Goal: Task Accomplishment & Management: Use online tool/utility

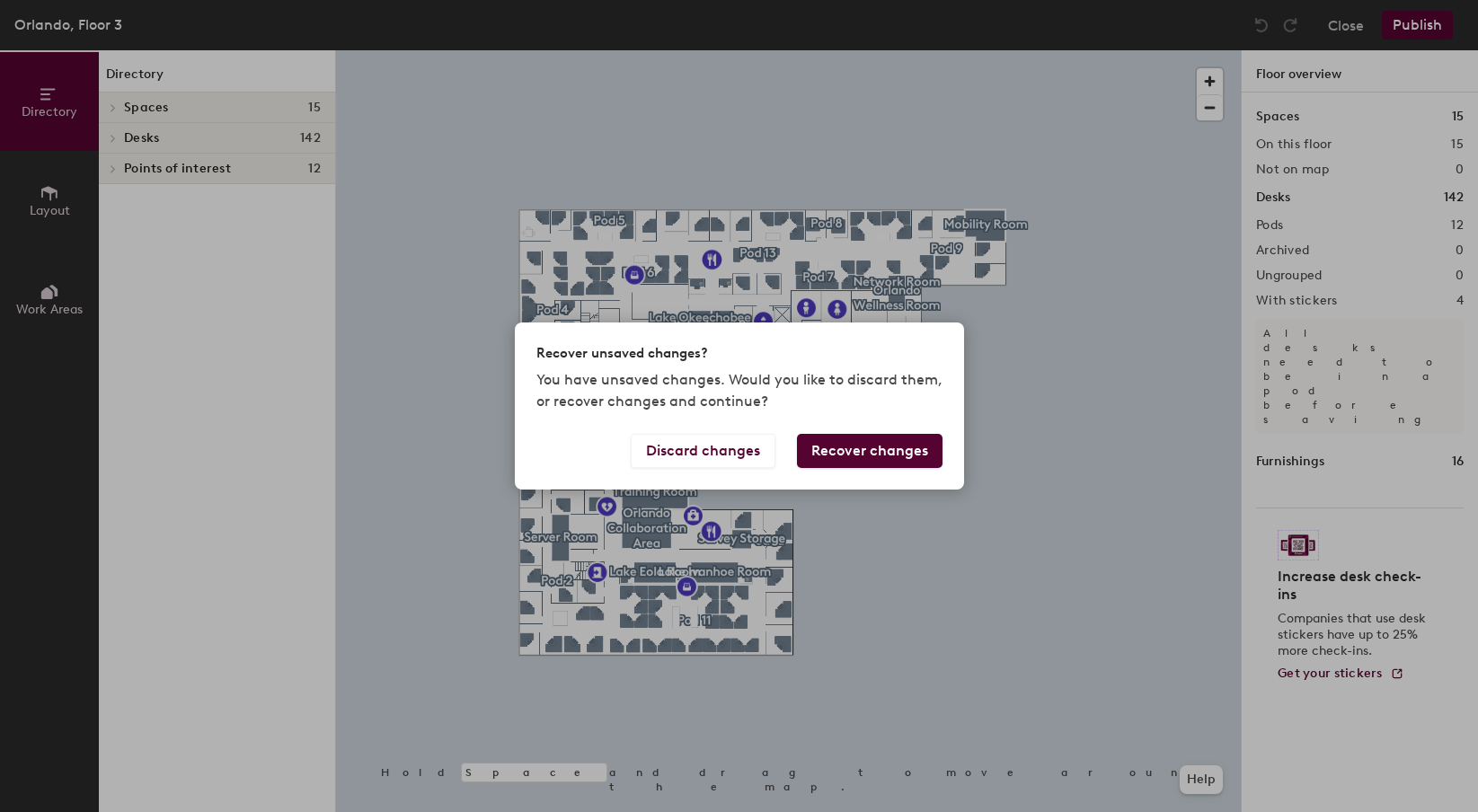
click at [856, 450] on button "Recover changes" at bounding box center [869, 451] width 145 height 35
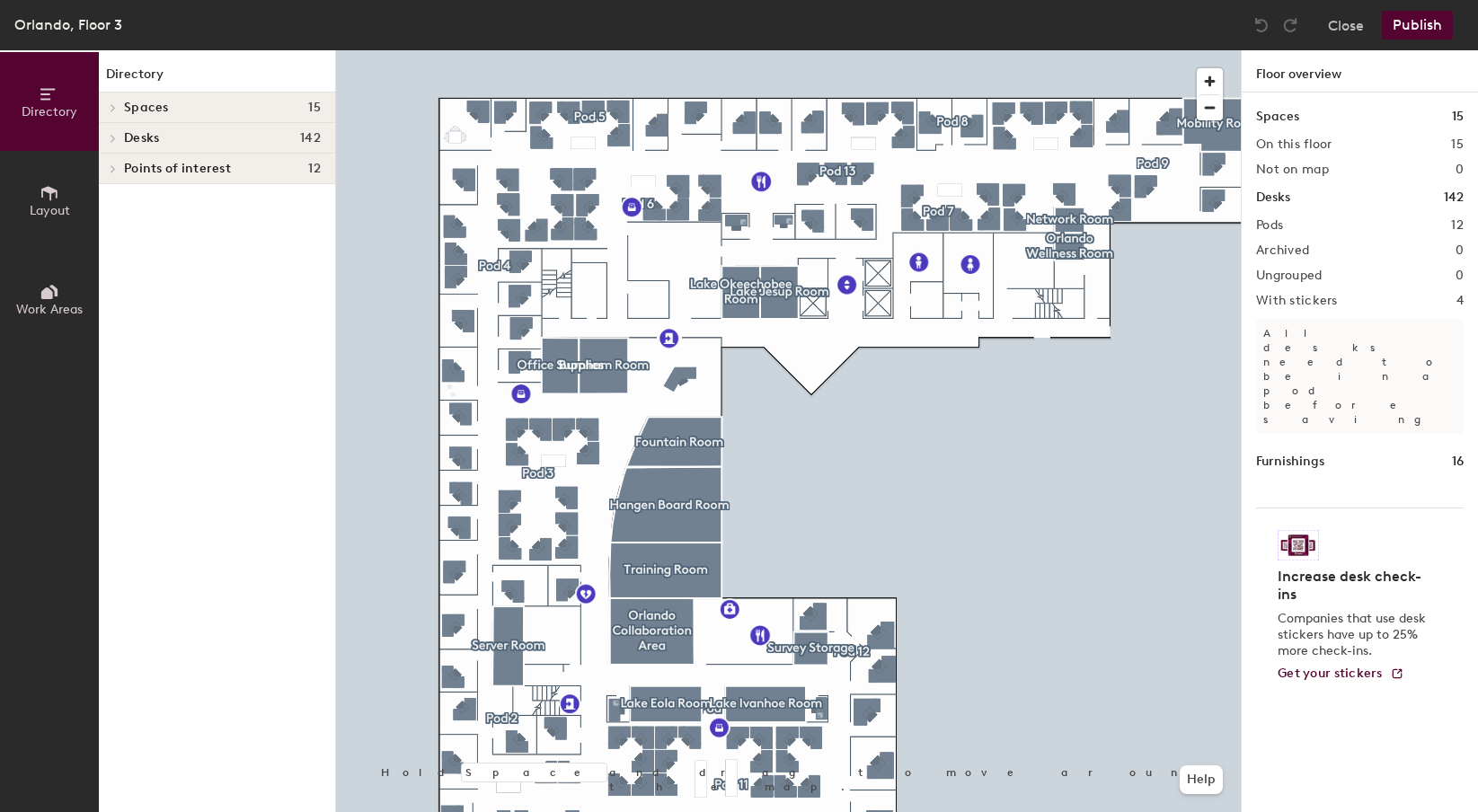
click at [111, 135] on icon at bounding box center [112, 137] width 7 height 9
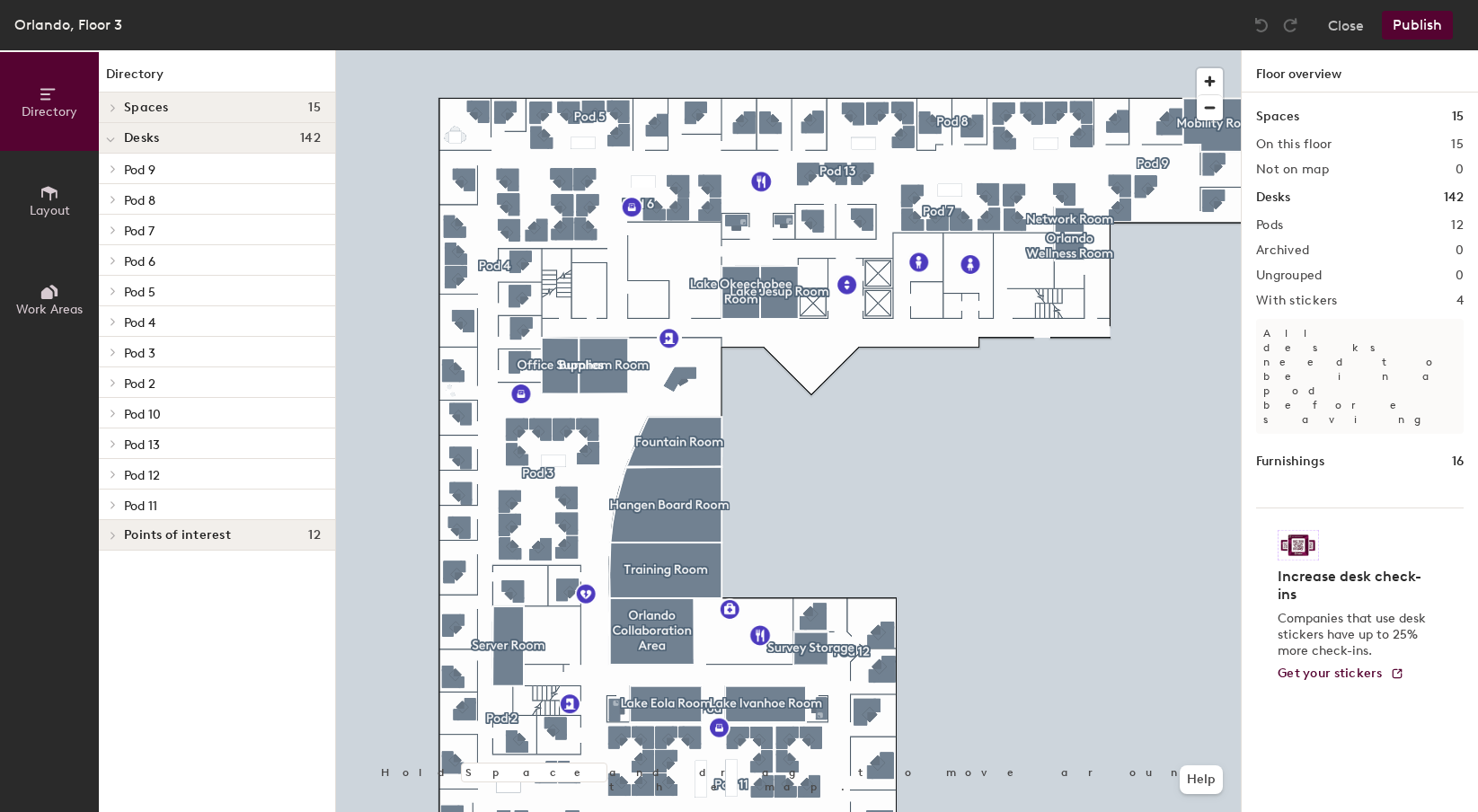
click at [112, 502] on icon at bounding box center [113, 504] width 4 height 7
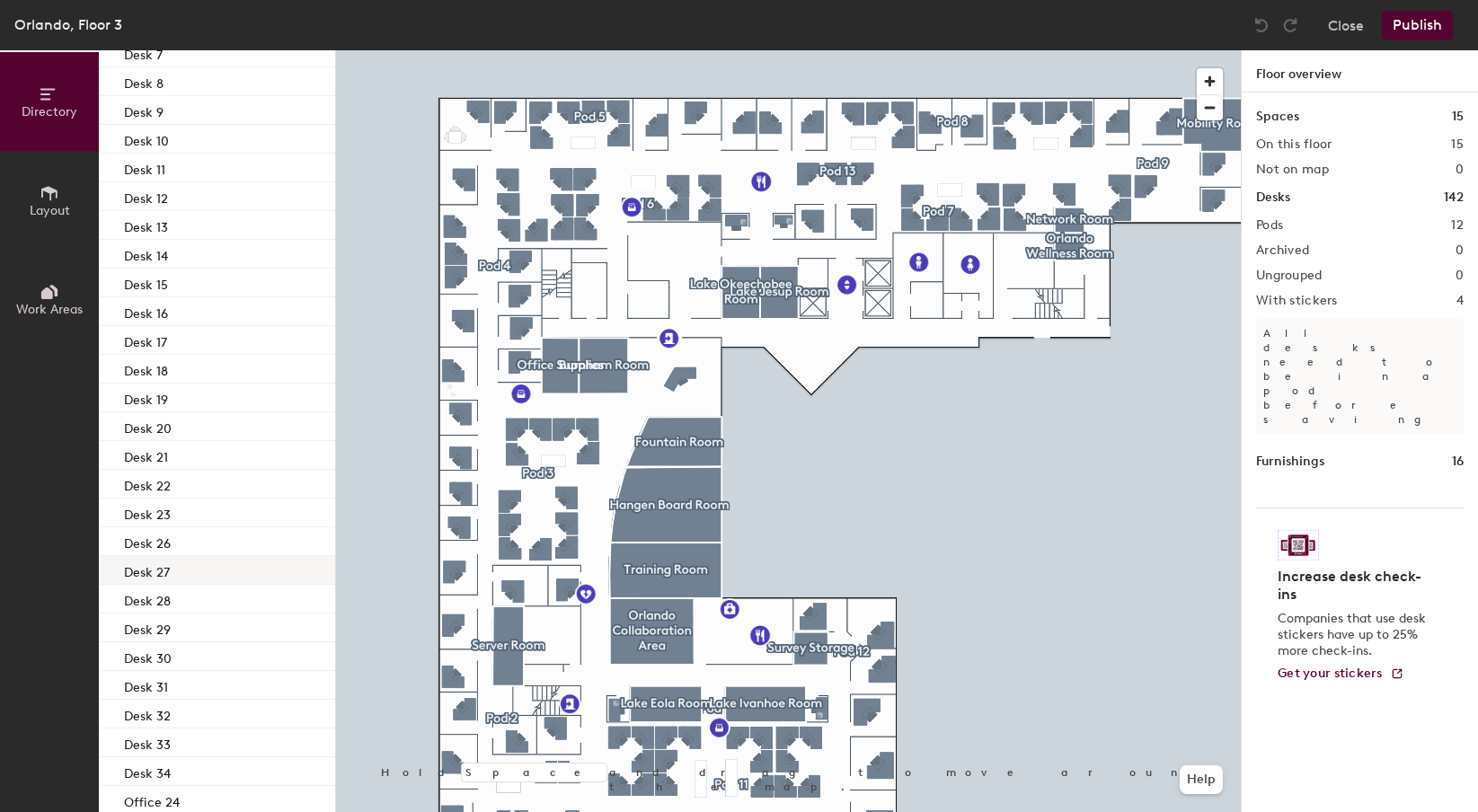
scroll to position [615, 0]
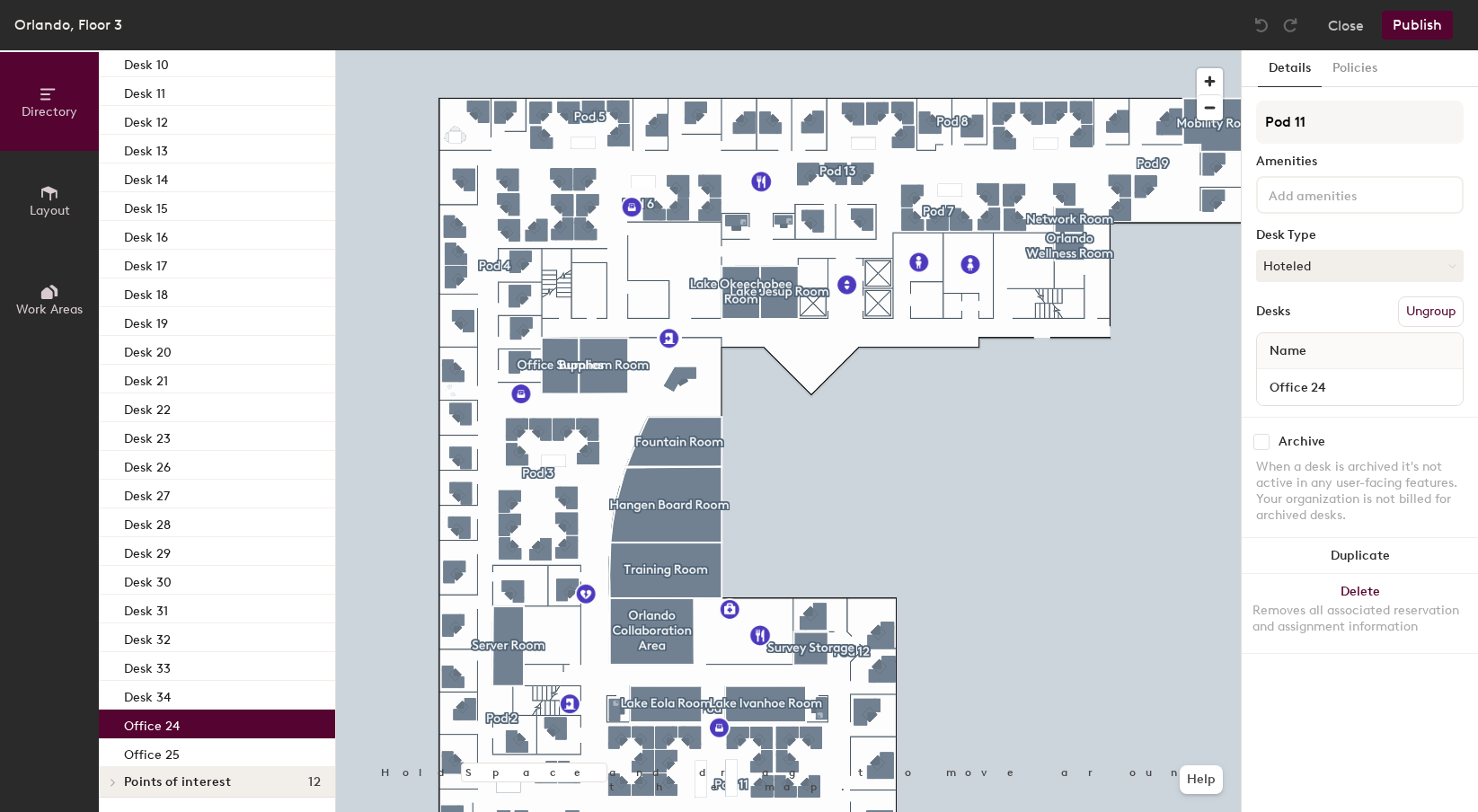
click at [202, 713] on div "Office 24" at bounding box center [217, 724] width 236 height 29
click at [1367, 264] on button "Hoteled" at bounding box center [1360, 266] width 208 height 33
click at [1315, 316] on div "Assigned" at bounding box center [1346, 322] width 180 height 27
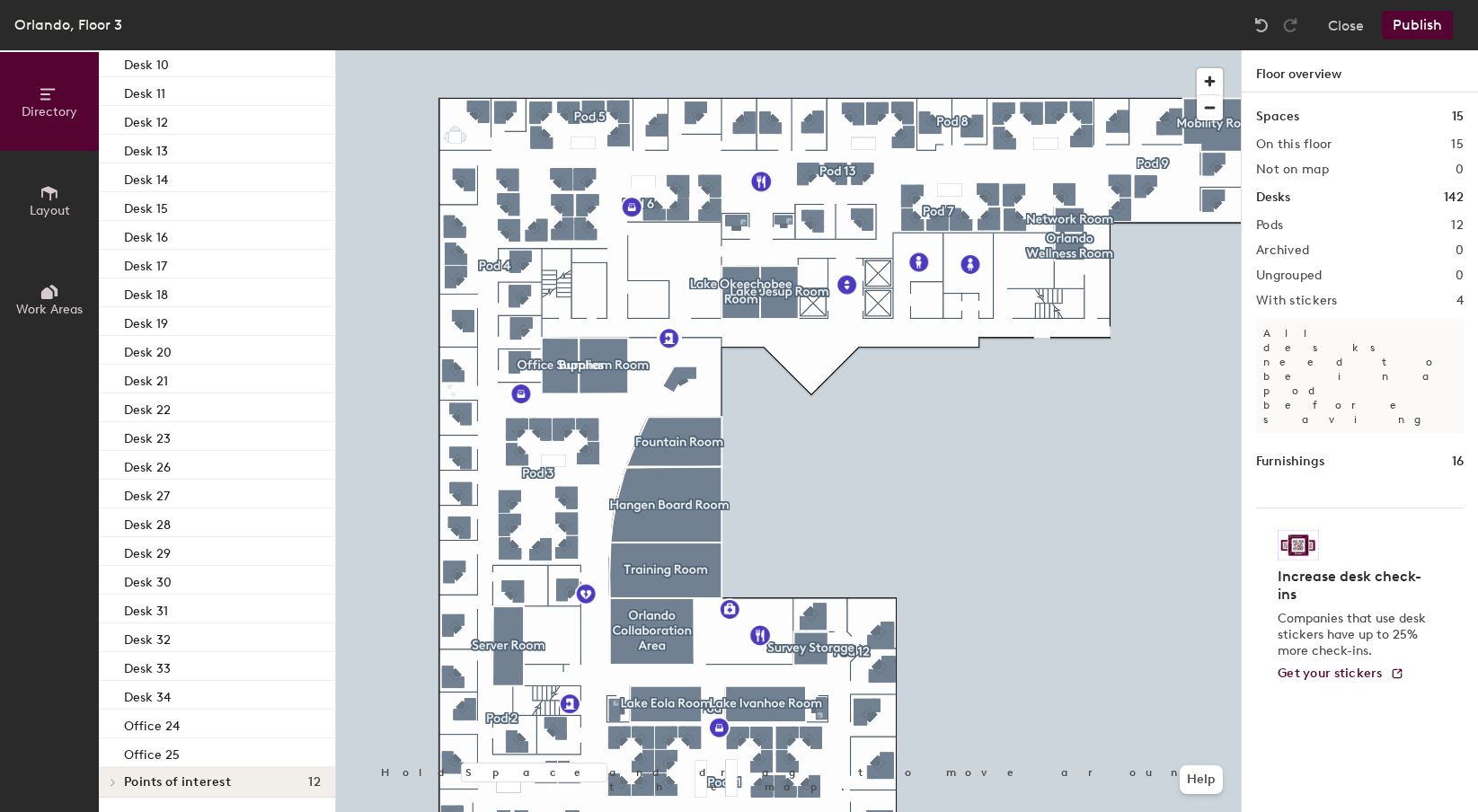
click at [1406, 25] on button "Publish" at bounding box center [1417, 25] width 71 height 29
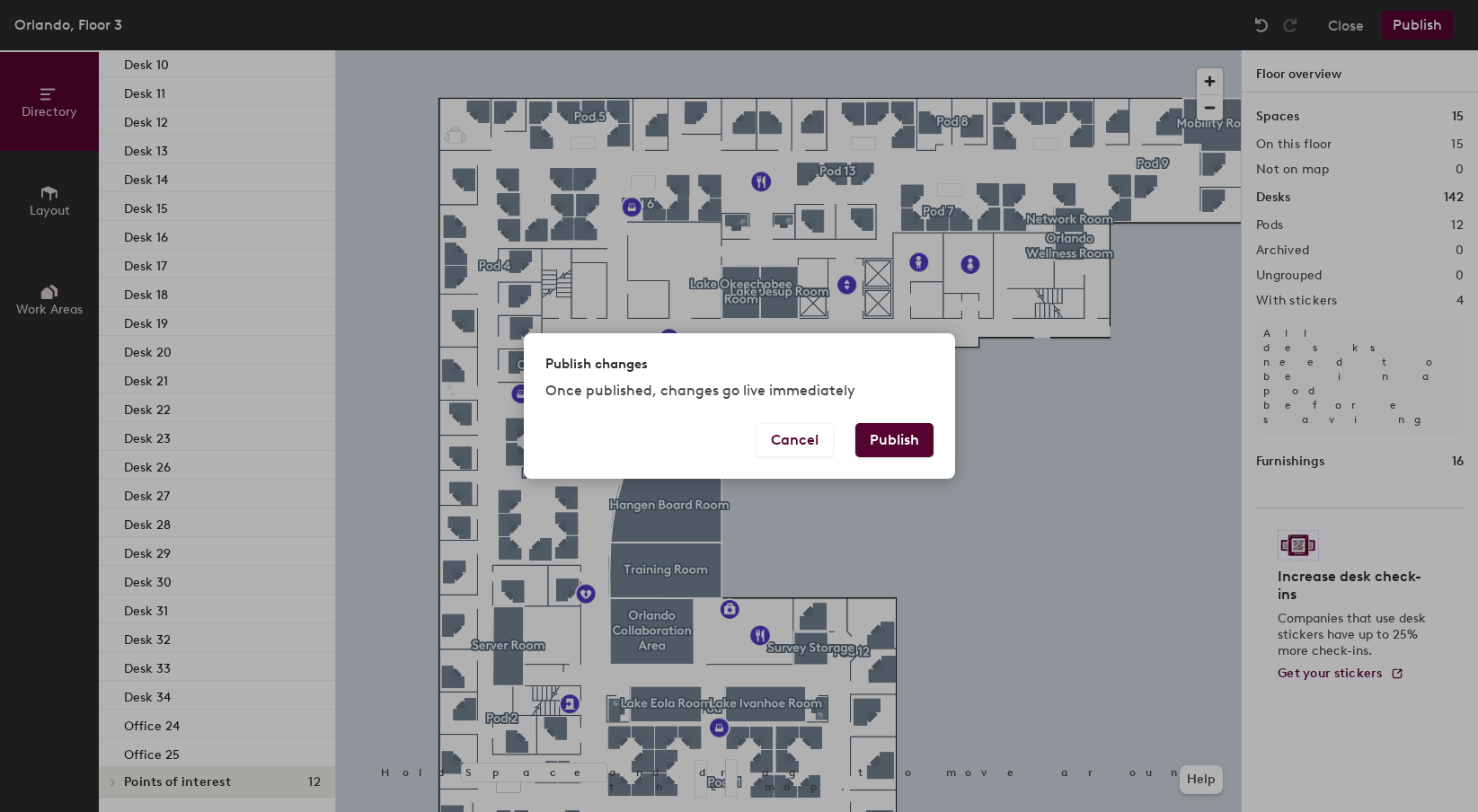
click at [894, 443] on button "Publish" at bounding box center [894, 440] width 78 height 35
